Goal: Information Seeking & Learning: Find specific fact

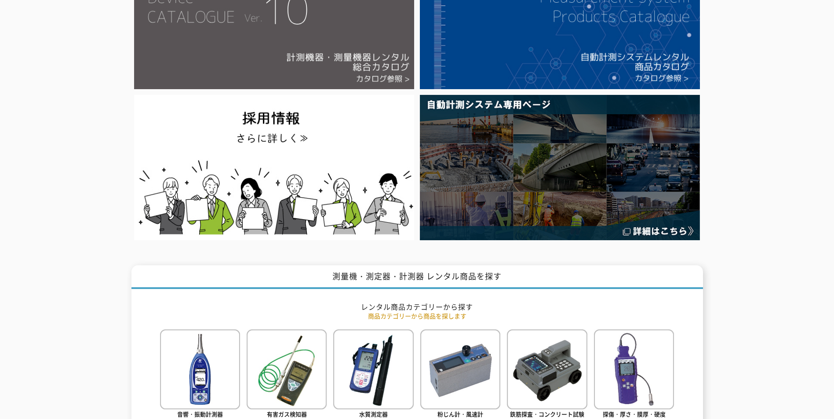
scroll to position [44, 0]
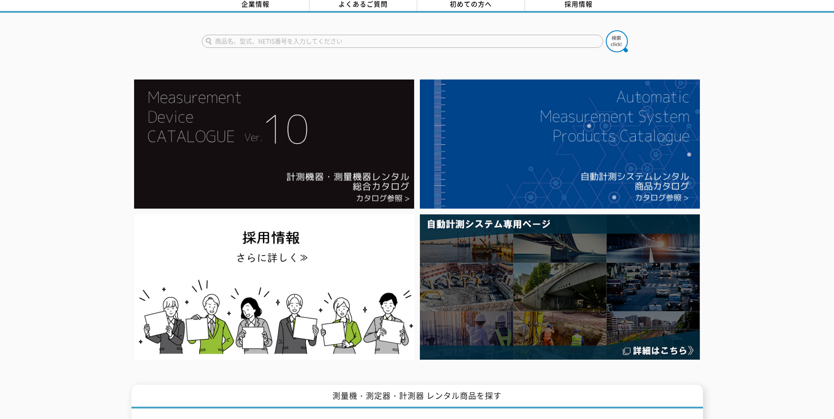
click at [279, 35] on input "text" at bounding box center [402, 41] width 401 height 13
paste input "ｸﾚｰﾝｽｹｰﾙ"
type input "ｸﾚｰﾝｽｹｰﾙ"
click at [606, 30] on button at bounding box center [617, 41] width 22 height 22
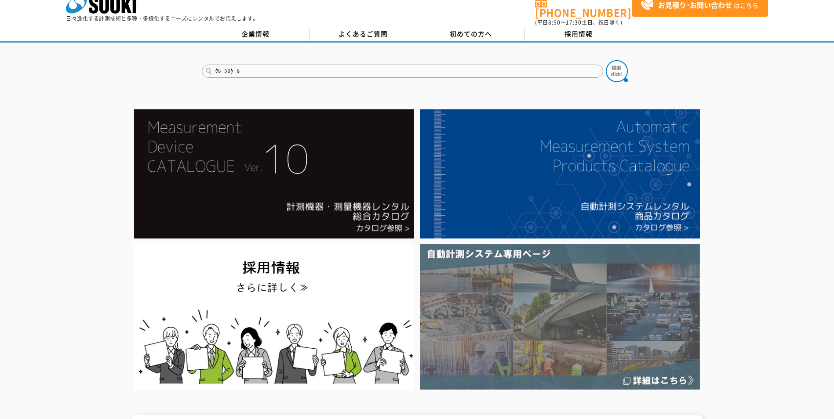
scroll to position [0, 0]
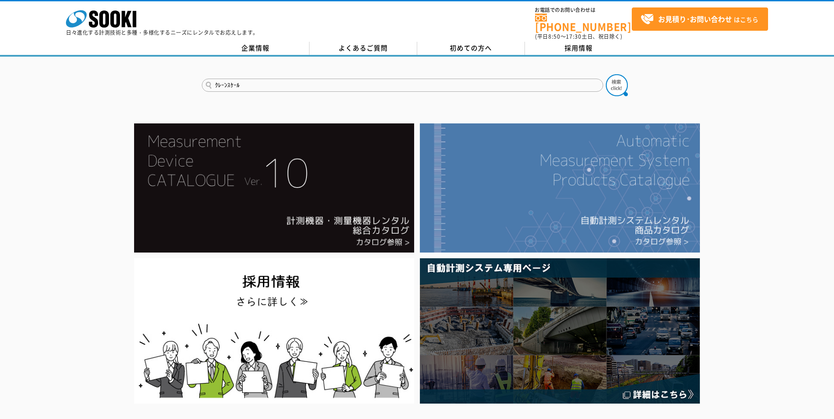
click at [619, 222] on img at bounding box center [560, 187] width 280 height 129
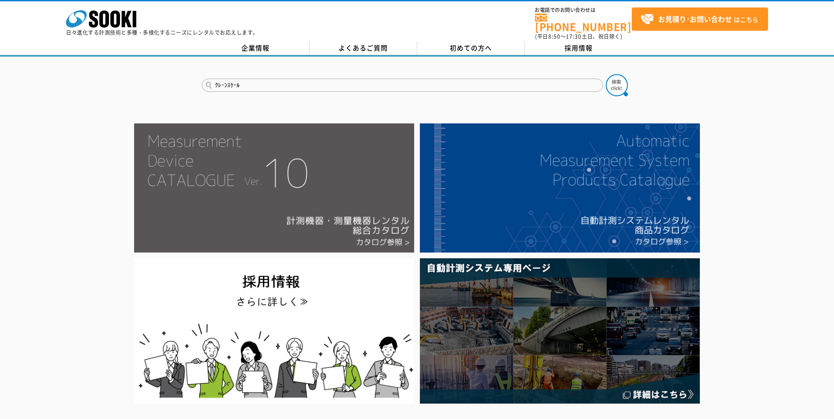
click at [238, 215] on img at bounding box center [274, 187] width 280 height 129
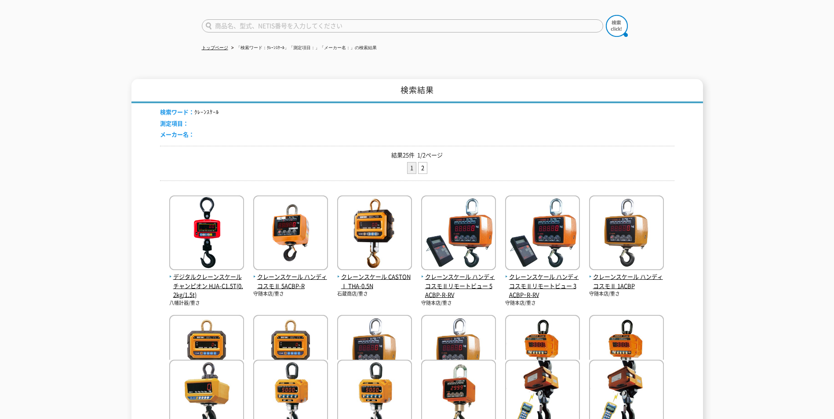
scroll to position [88, 0]
